Goal: Transaction & Acquisition: Purchase product/service

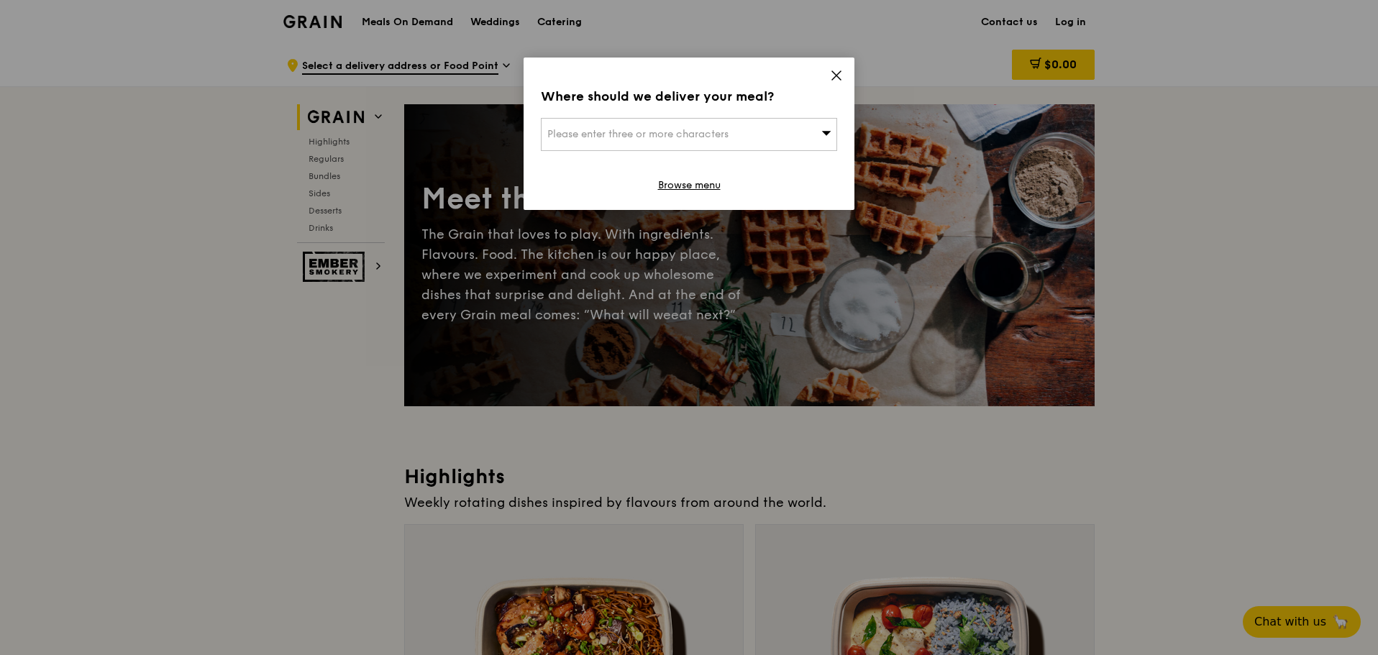
click at [735, 137] on div "Please enter three or more characters" at bounding box center [689, 134] width 296 height 33
click at [735, 137] on input "search" at bounding box center [688, 135] width 295 height 32
click at [840, 70] on icon at bounding box center [836, 75] width 13 height 13
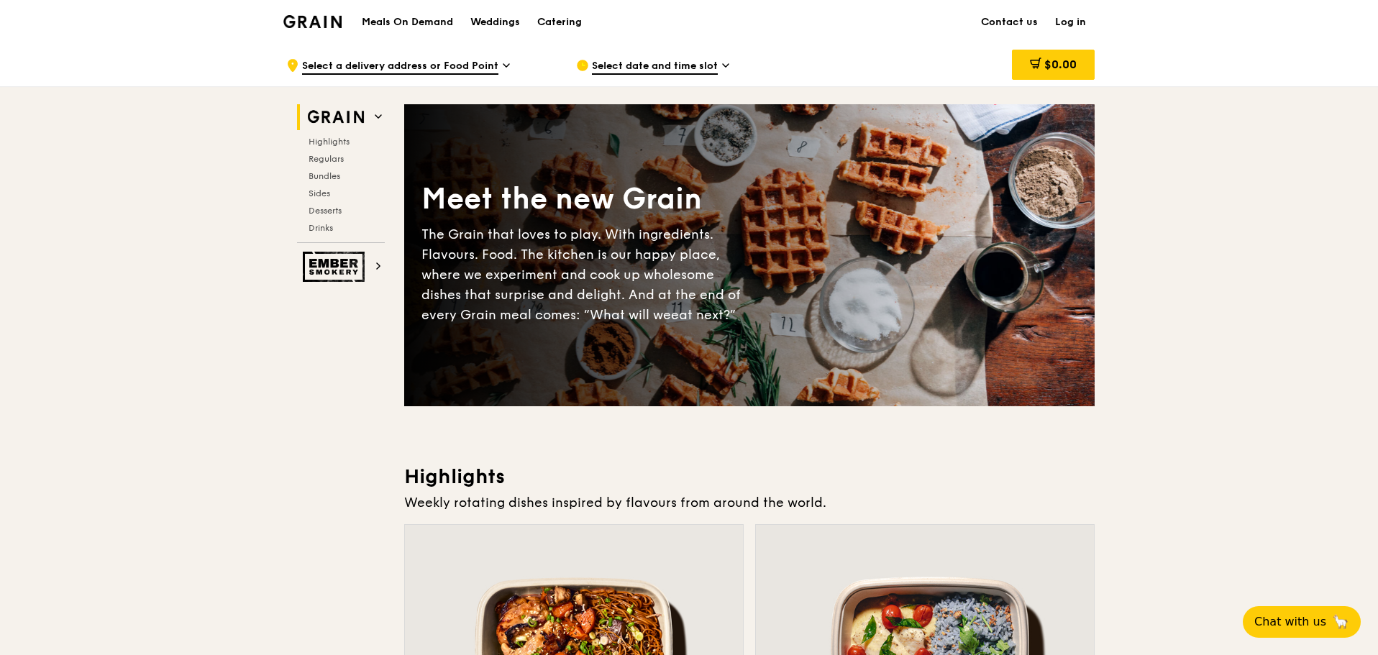
click at [390, 65] on span "Select a delivery address or Food Point" at bounding box center [400, 67] width 196 height 16
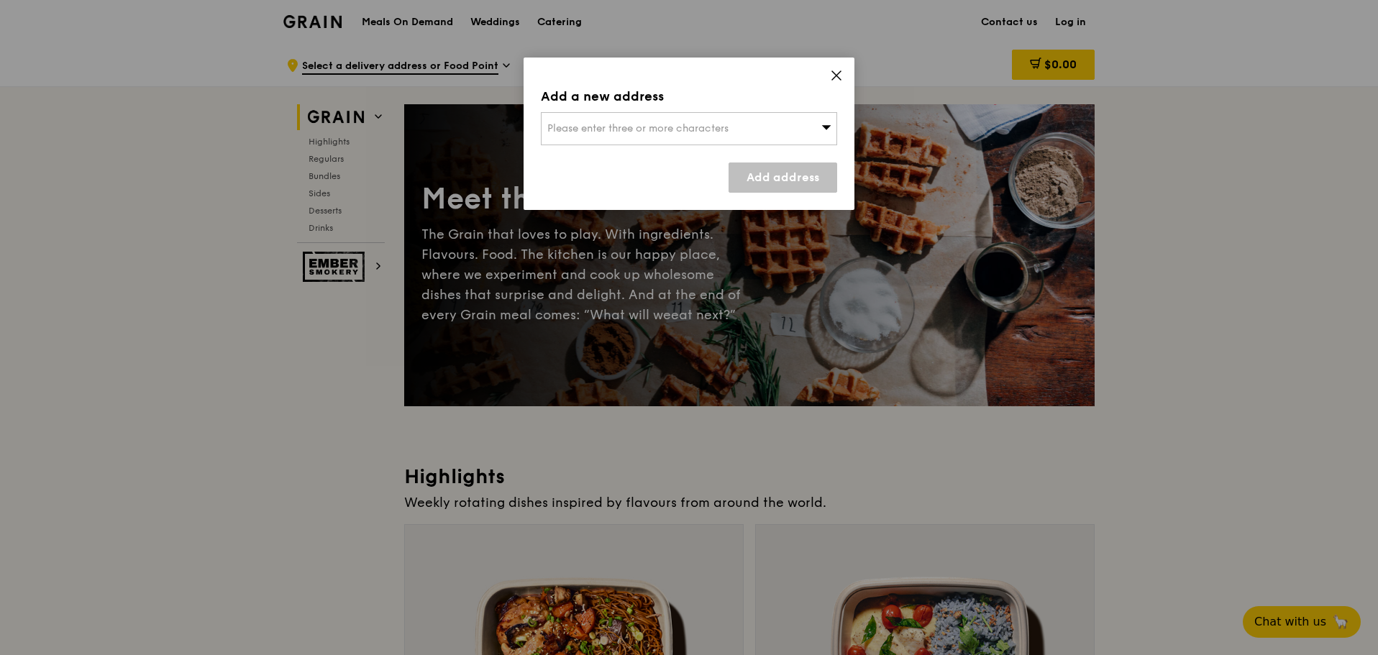
click at [600, 120] on div "Please enter three or more characters" at bounding box center [689, 128] width 296 height 33
type input "l"
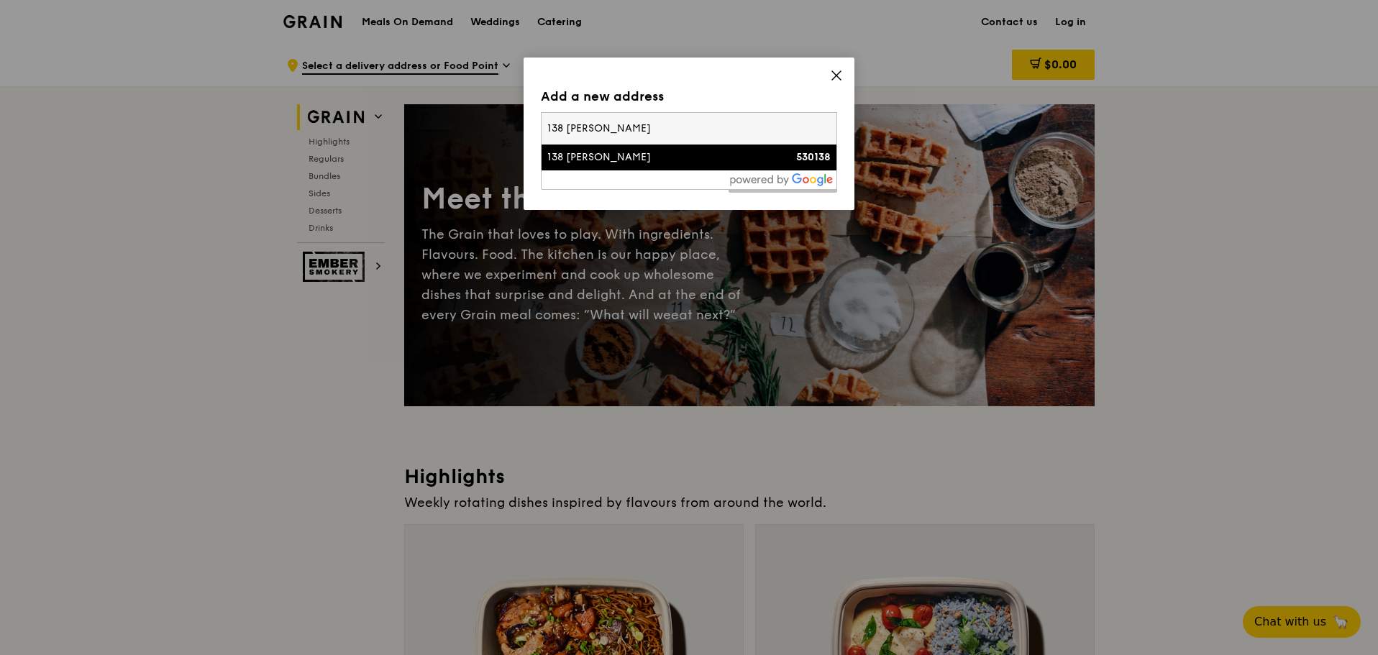
type input "138 [PERSON_NAME]"
click at [620, 155] on div "138 [PERSON_NAME]" at bounding box center [653, 157] width 213 height 14
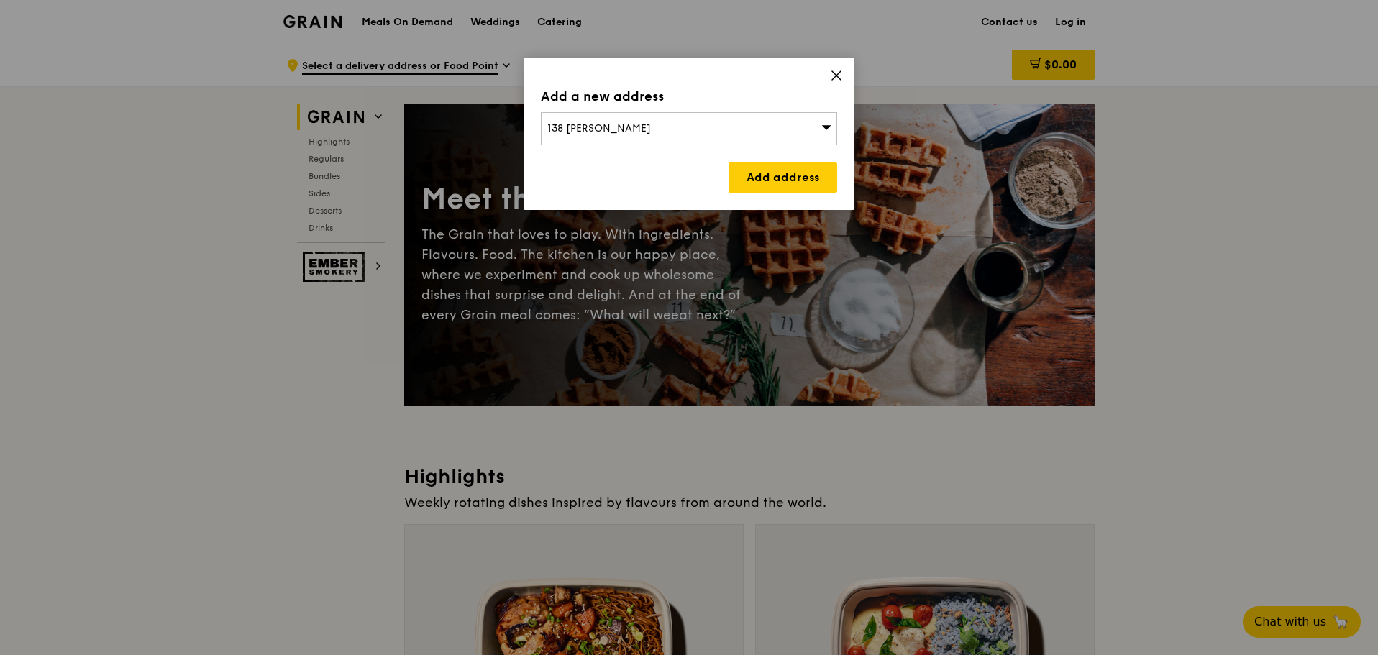
click at [838, 179] on div "Add a new address 138 [PERSON_NAME] Add address" at bounding box center [688, 134] width 331 height 152
click at [766, 188] on link "Add address" at bounding box center [782, 177] width 109 height 30
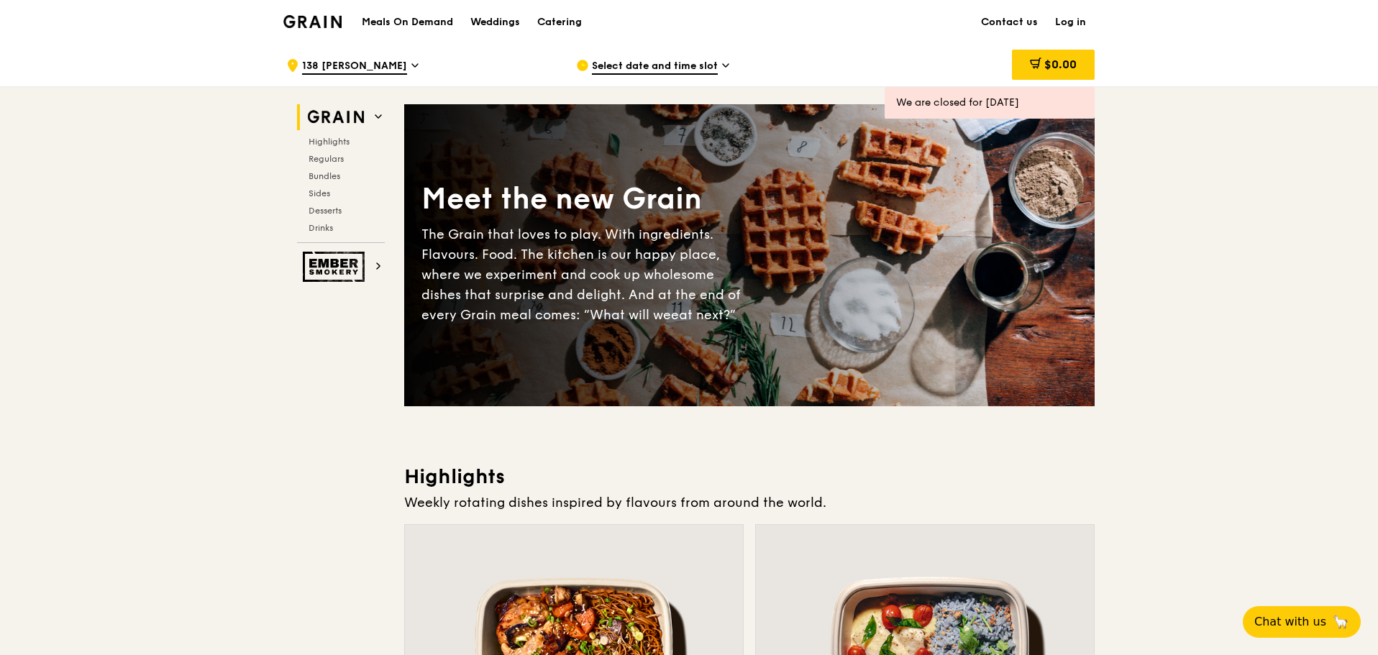
click at [678, 56] on div "Select date and time slot" at bounding box center [709, 65] width 267 height 43
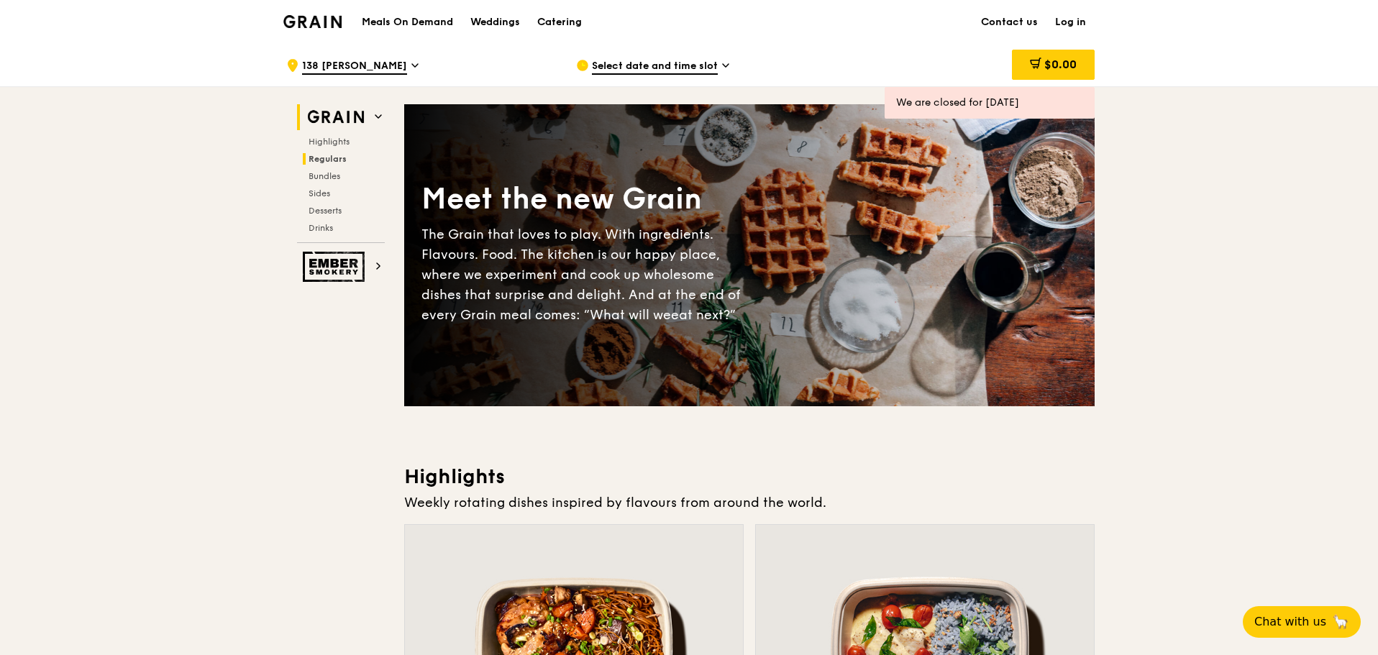
click at [336, 161] on span "Regulars" at bounding box center [327, 159] width 38 height 10
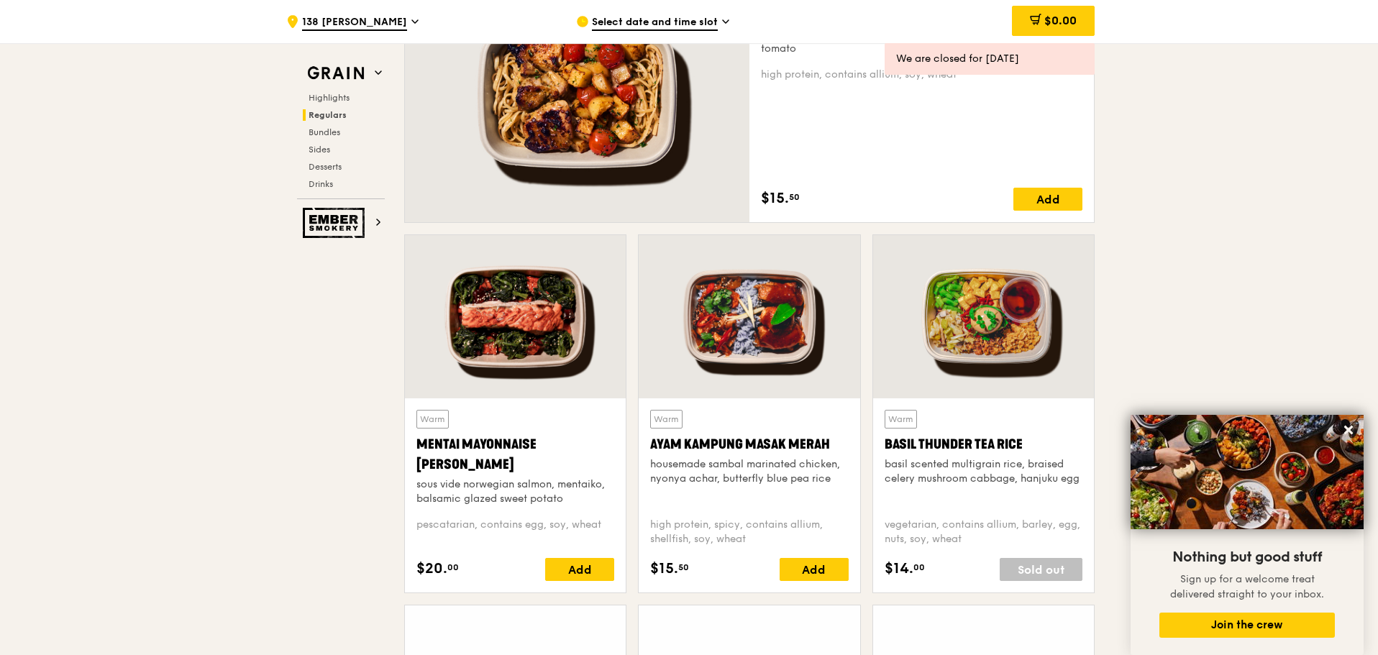
scroll to position [1147, 0]
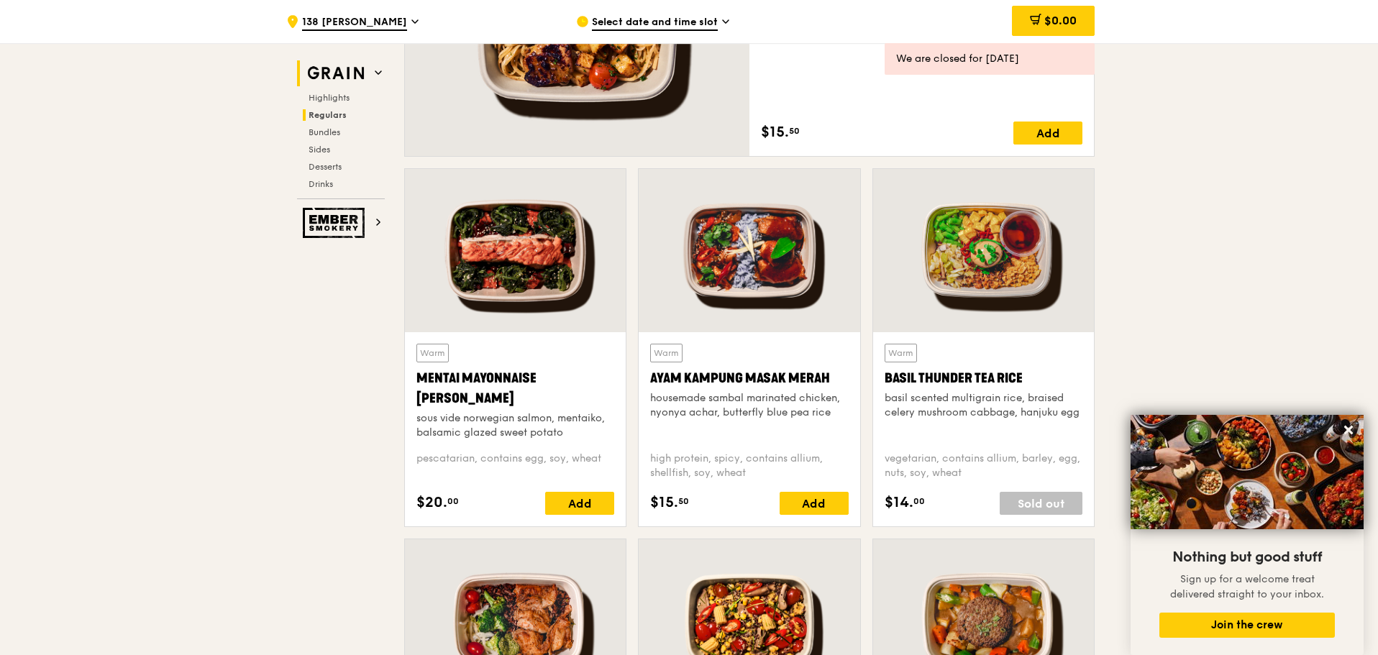
click at [362, 72] on img at bounding box center [336, 73] width 66 height 26
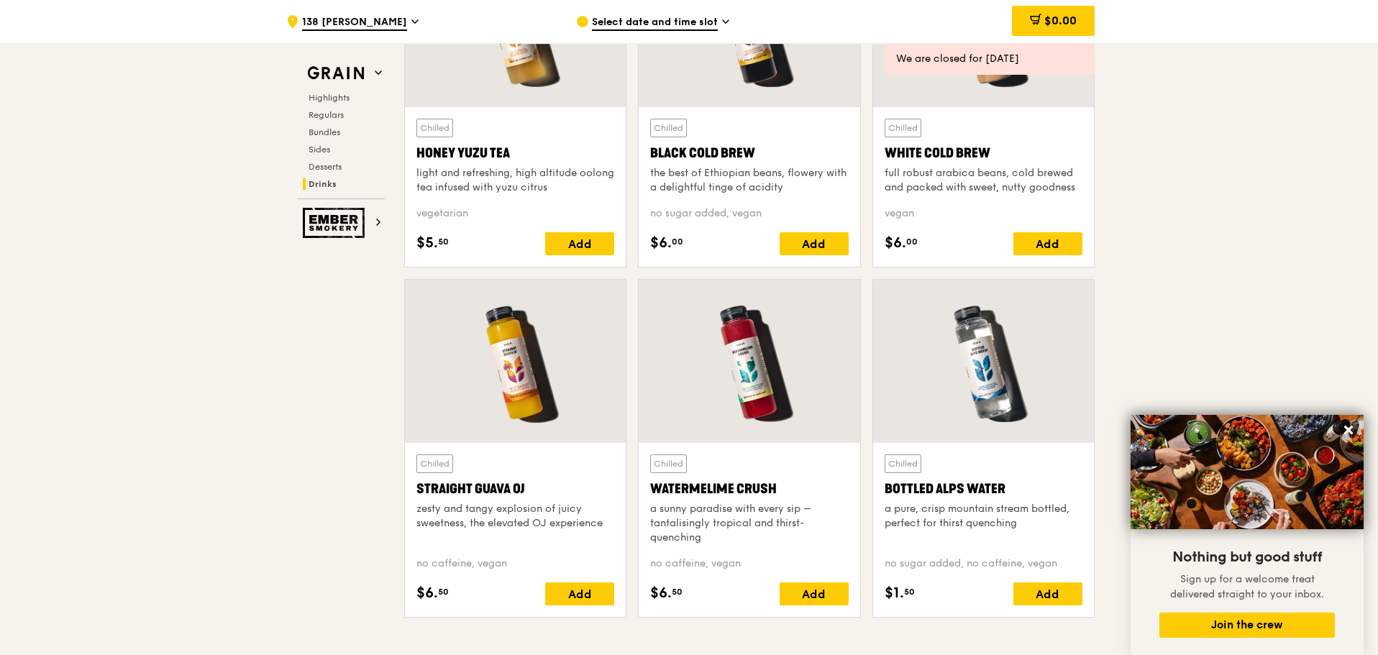
scroll to position [5111, 0]
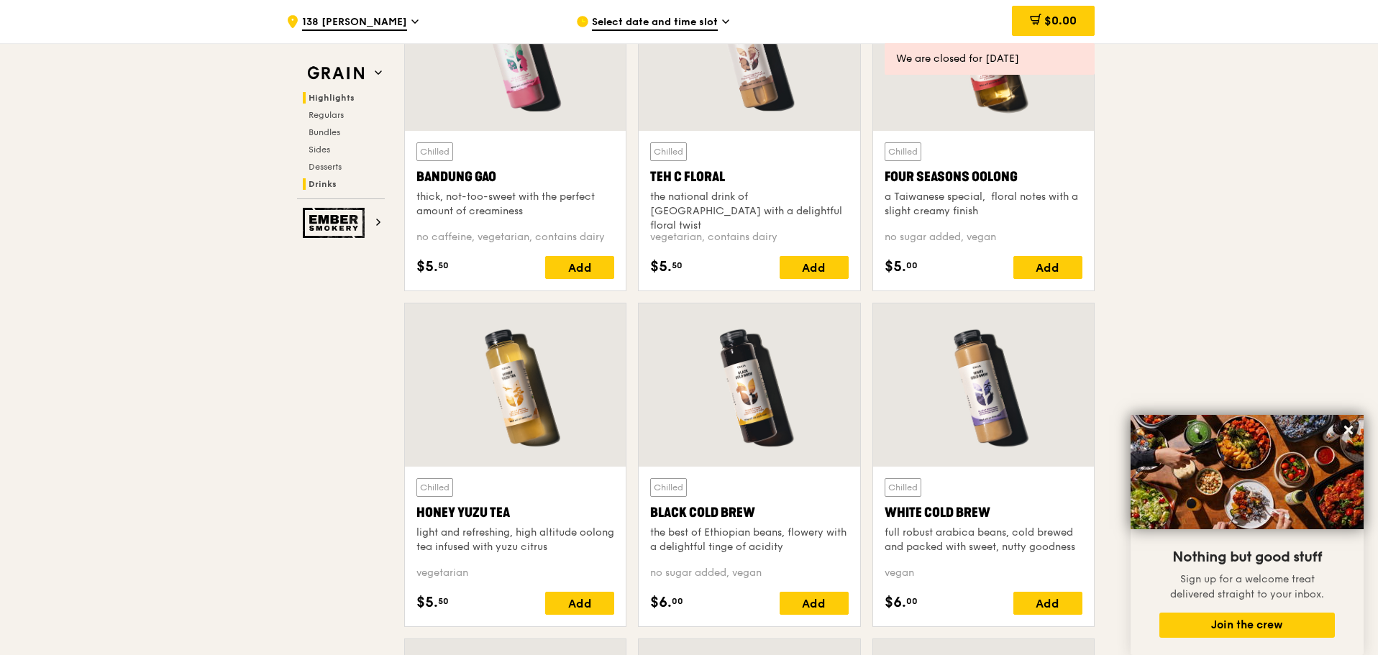
click at [344, 101] on span "Highlights" at bounding box center [331, 98] width 46 height 10
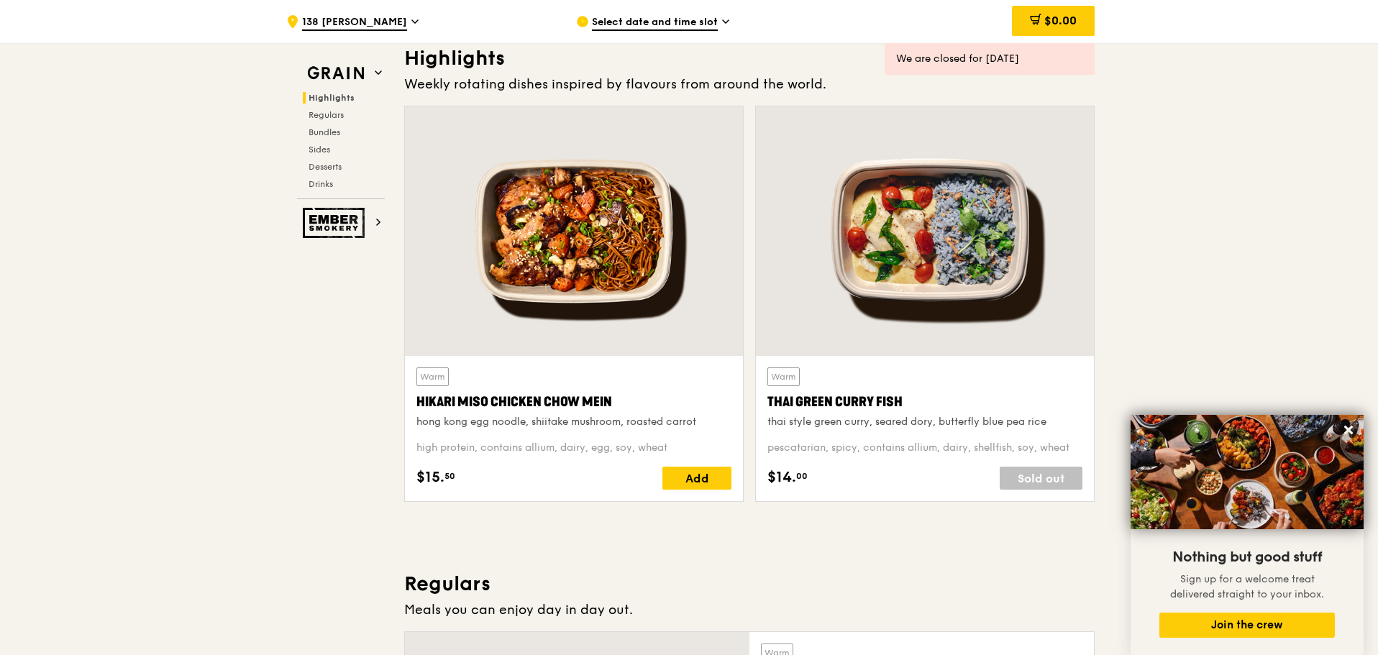
scroll to position [405, 0]
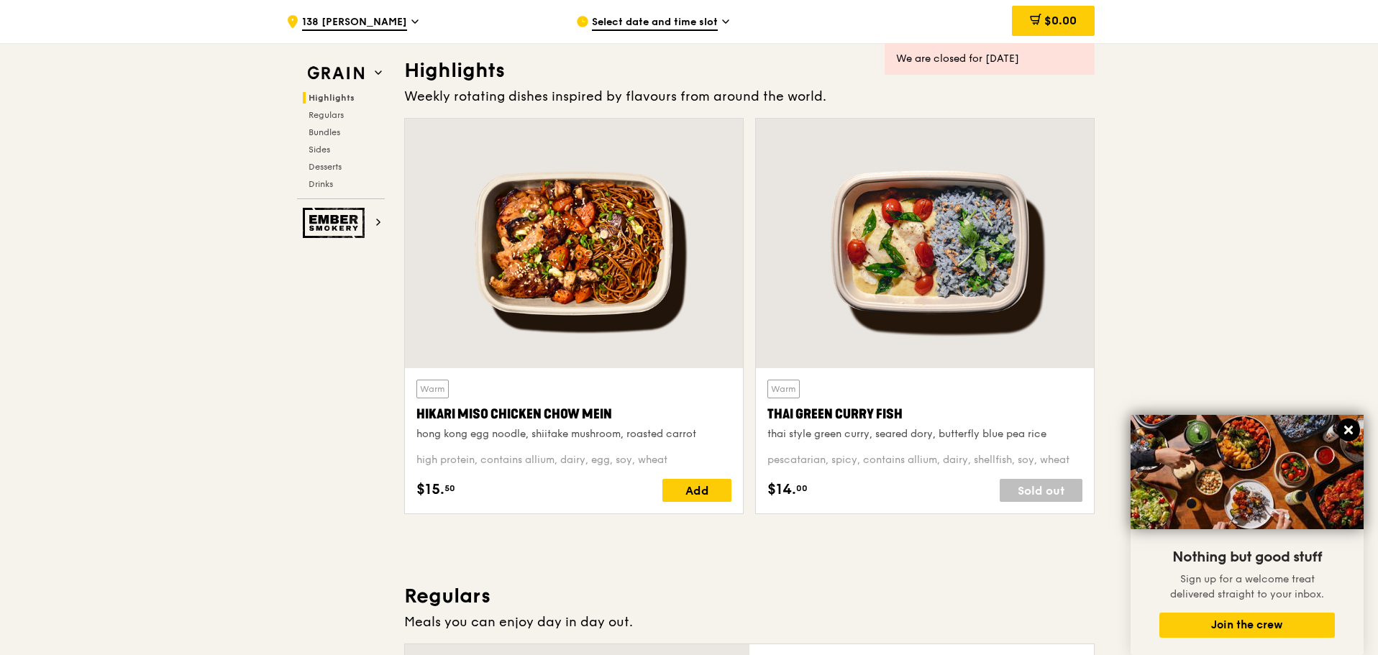
click at [1344, 433] on icon at bounding box center [1348, 430] width 9 height 9
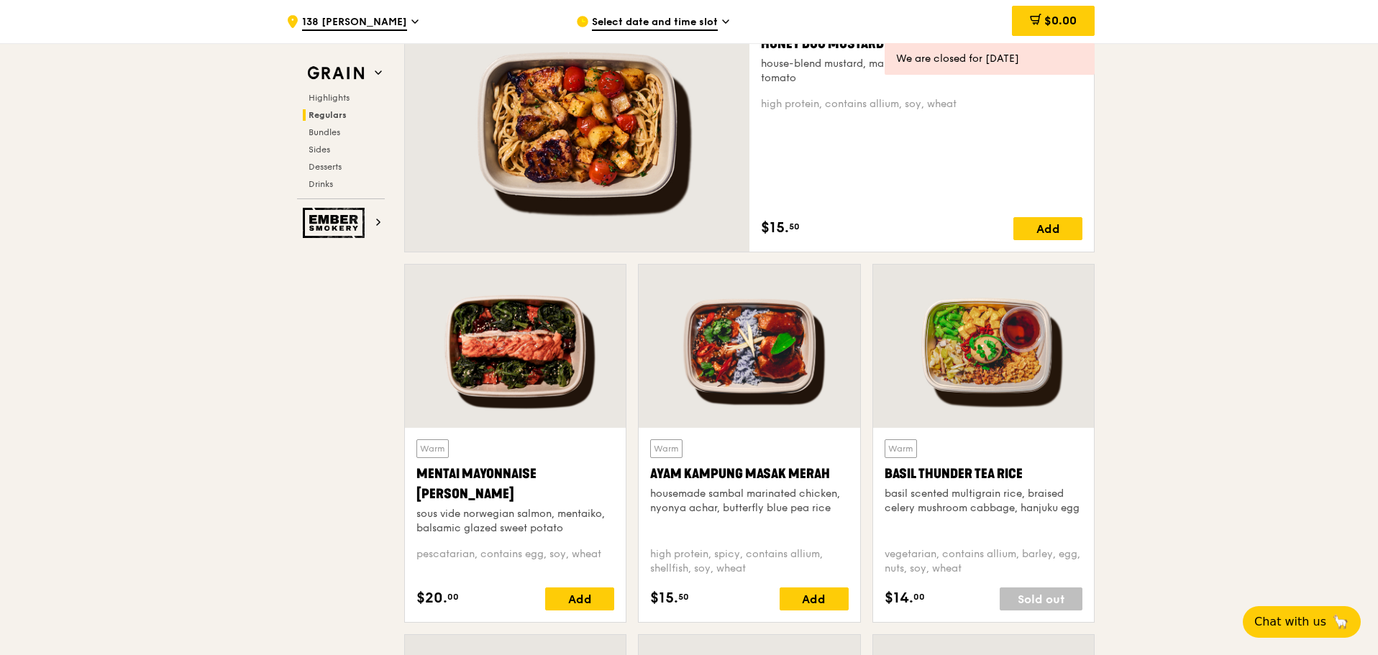
scroll to position [1053, 0]
